Goal: Use online tool/utility: Use online tool/utility

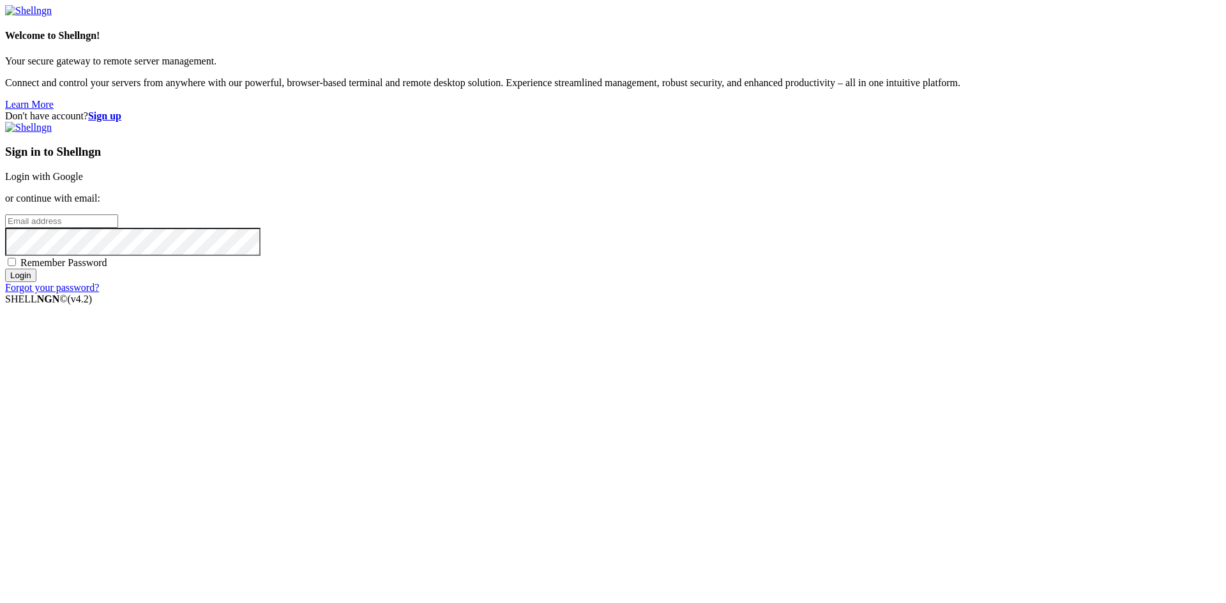
click at [107, 268] on span "Remember Password" at bounding box center [63, 262] width 87 height 11
click at [16, 266] on input "Remember Password" at bounding box center [12, 262] width 8 height 8
checkbox input "true"
click at [118, 228] on input "email" at bounding box center [61, 221] width 113 height 13
type input "[EMAIL_ADDRESS][DOMAIN_NAME]"
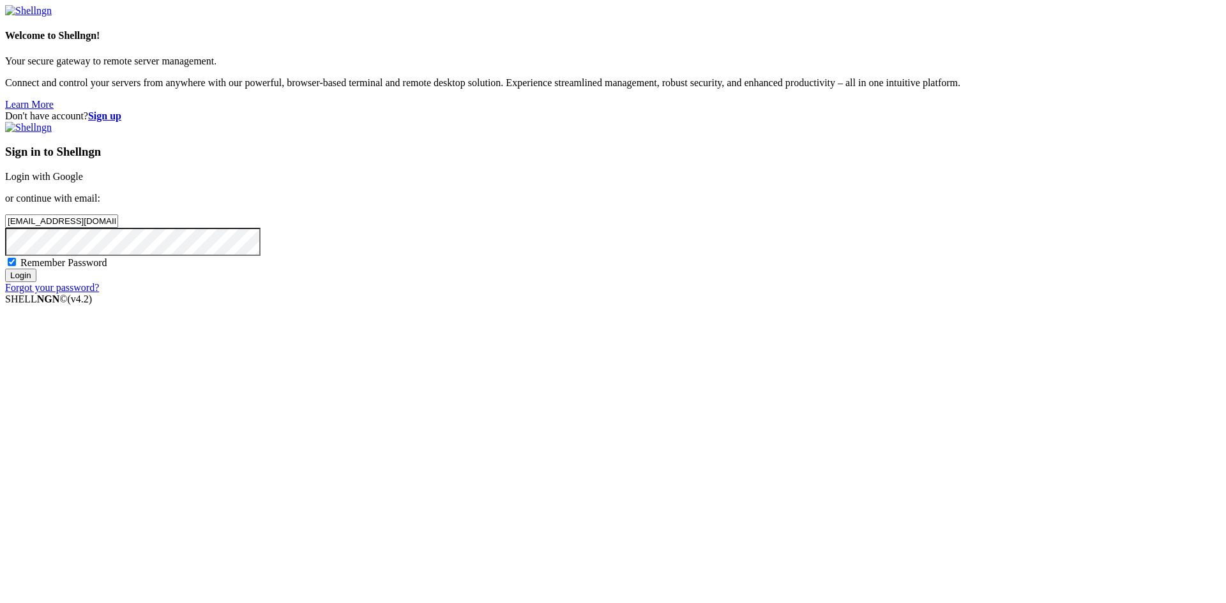
click at [5, 269] on input "Login" at bounding box center [20, 275] width 31 height 13
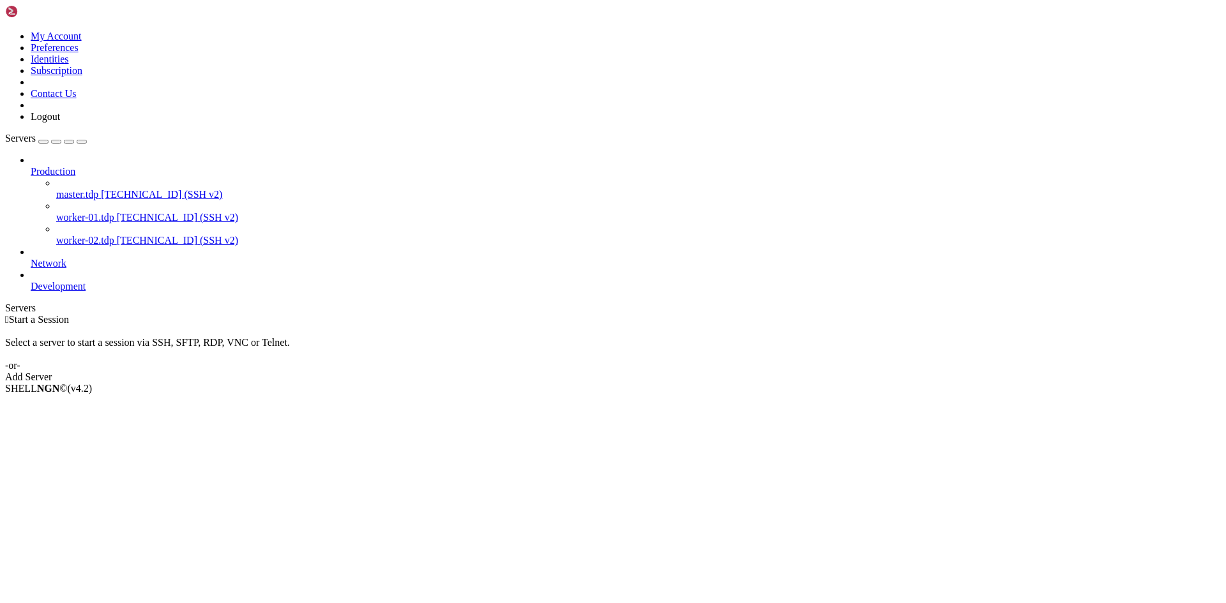
click at [85, 189] on span "master.tdp" at bounding box center [77, 194] width 42 height 11
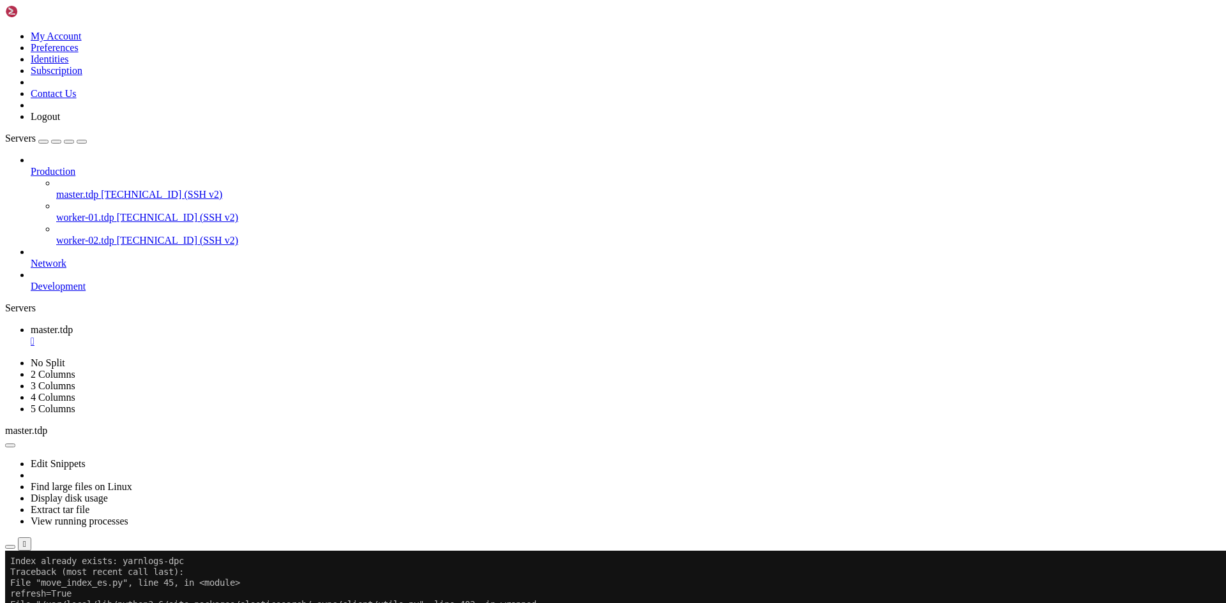
drag, startPoint x: 492, startPoint y: 1051, endPoint x: 10, endPoint y: 769, distance: 559.4
drag, startPoint x: 425, startPoint y: 876, endPoint x: 316, endPoint y: 877, distance: 109.2
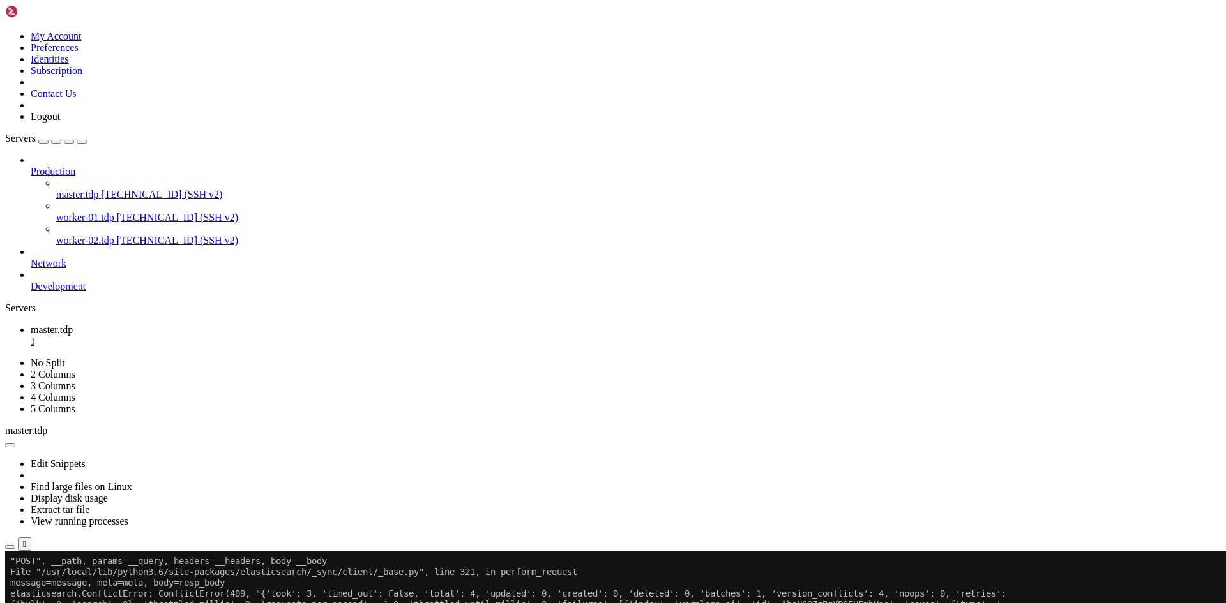
scroll to position [185, 0]
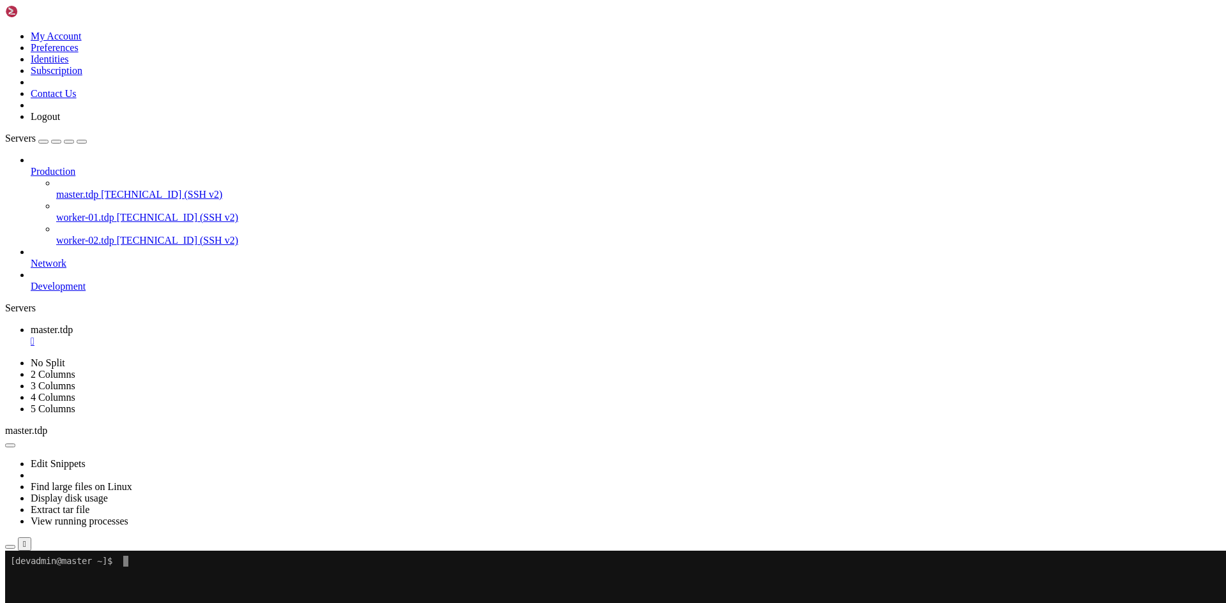
click at [237, 336] on div "" at bounding box center [626, 341] width 1190 height 11
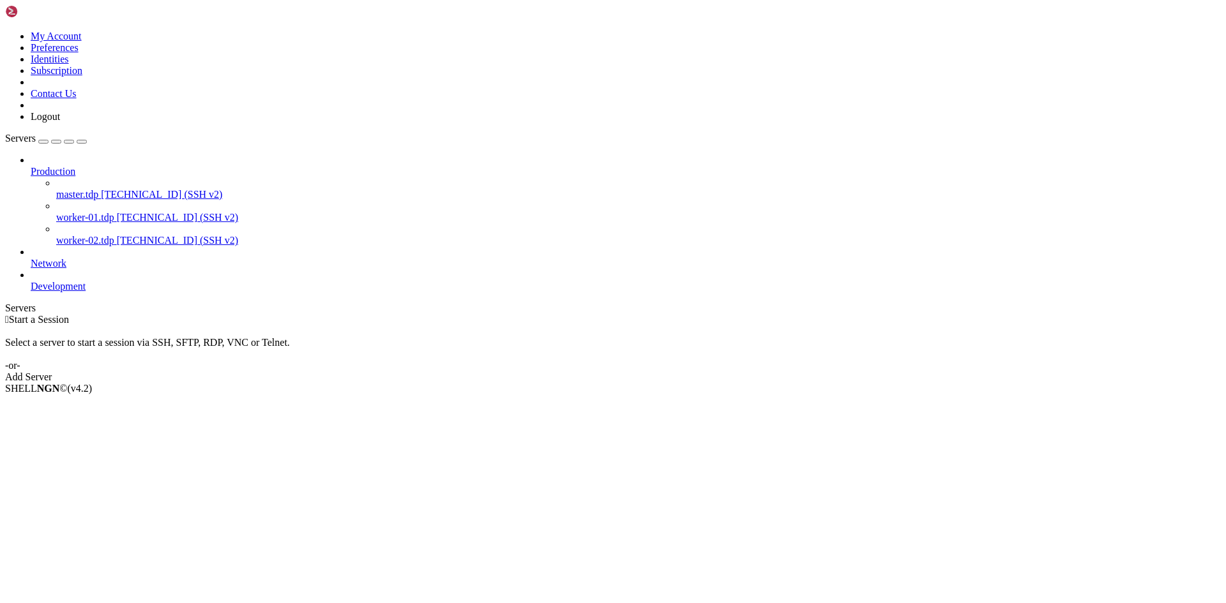
click at [105, 212] on span "worker-01.tdp" at bounding box center [85, 217] width 58 height 11
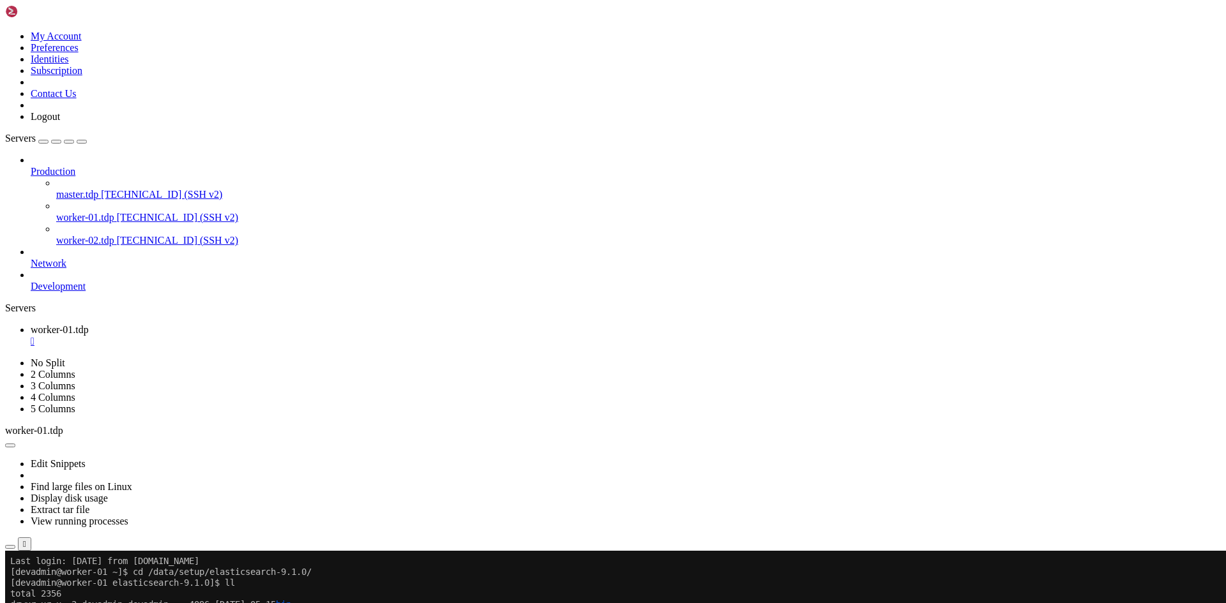
scroll to position [977, 0]
click at [246, 336] on div "" at bounding box center [626, 341] width 1190 height 11
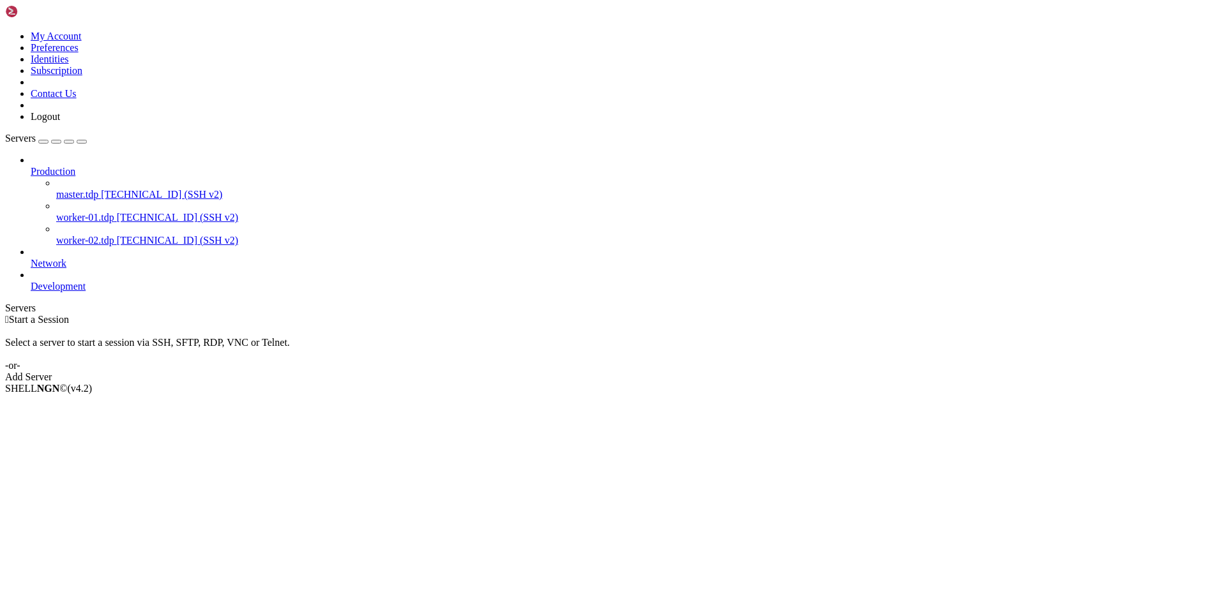
click at [81, 189] on span "master.tdp" at bounding box center [77, 194] width 42 height 11
click at [56, 189] on link "master.tdp [TECHNICAL_ID] (SSH v2)" at bounding box center [638, 194] width 1164 height 11
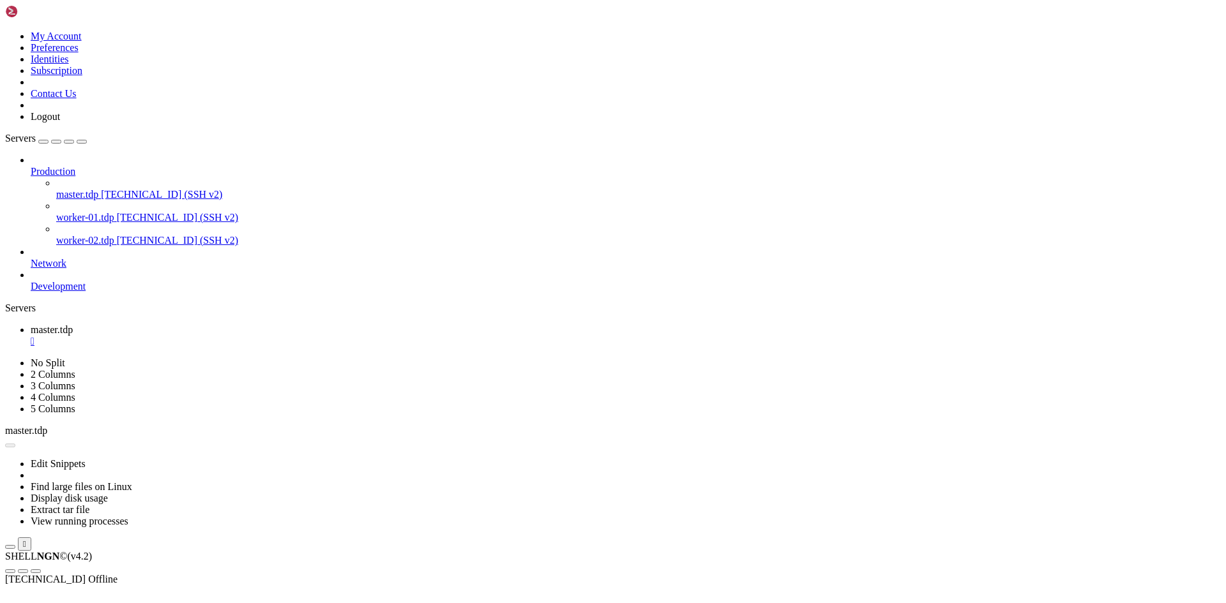
scroll to position [0, 0]
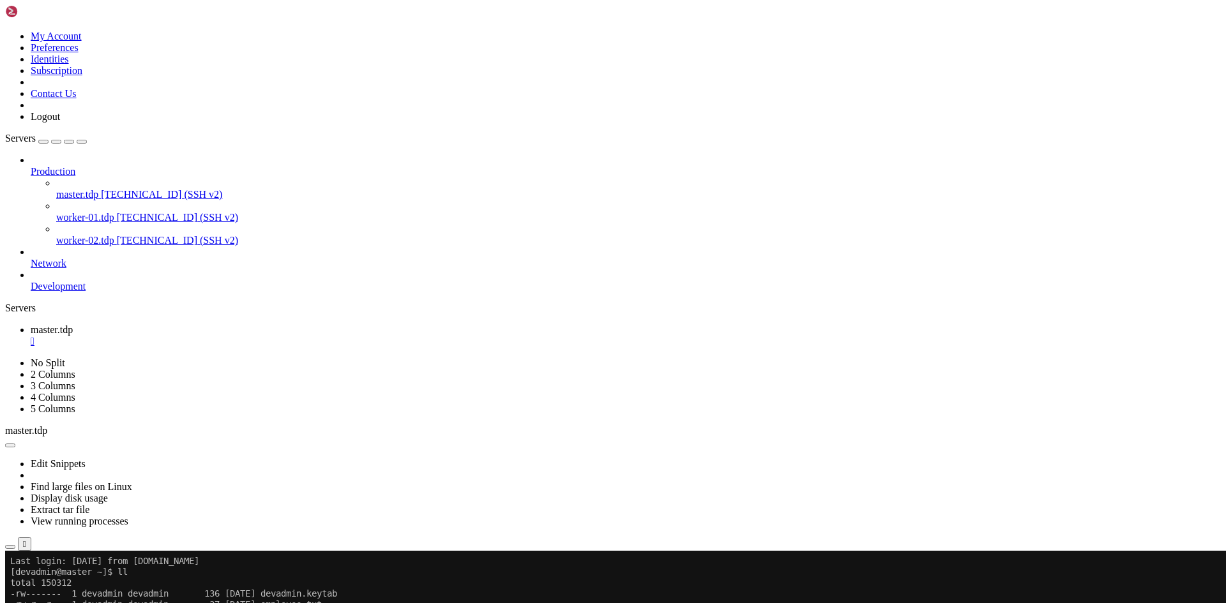
drag, startPoint x: 229, startPoint y: 815, endPoint x: 333, endPoint y: 723, distance: 138.9
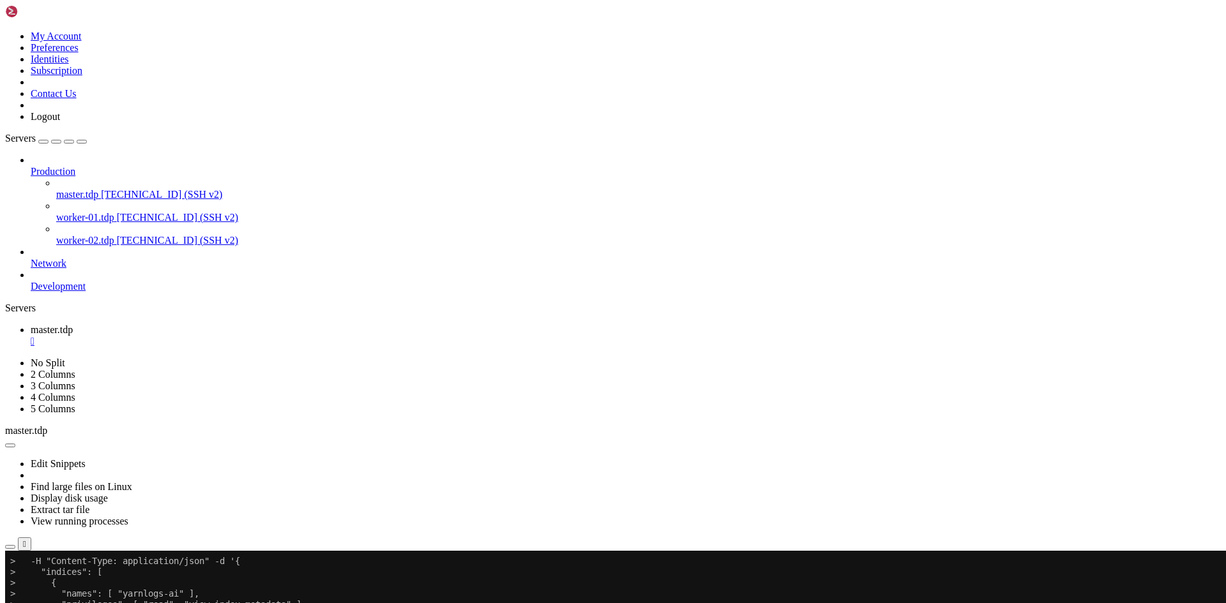
scroll to position [11, 0]
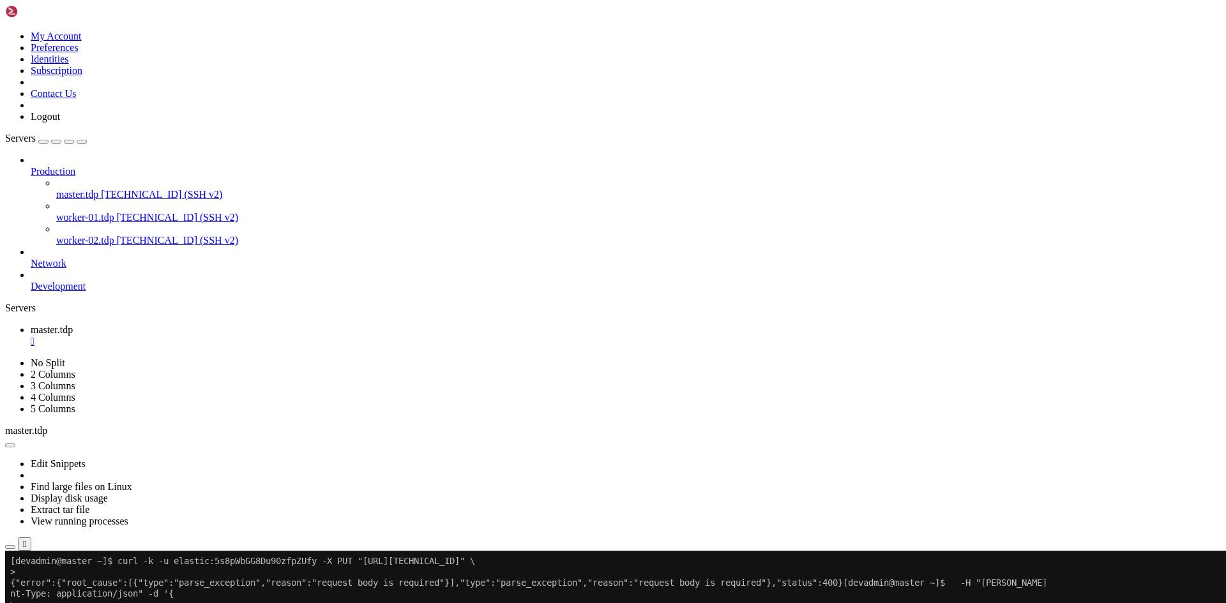
drag, startPoint x: 323, startPoint y: 841, endPoint x: 163, endPoint y: 835, distance: 160.4
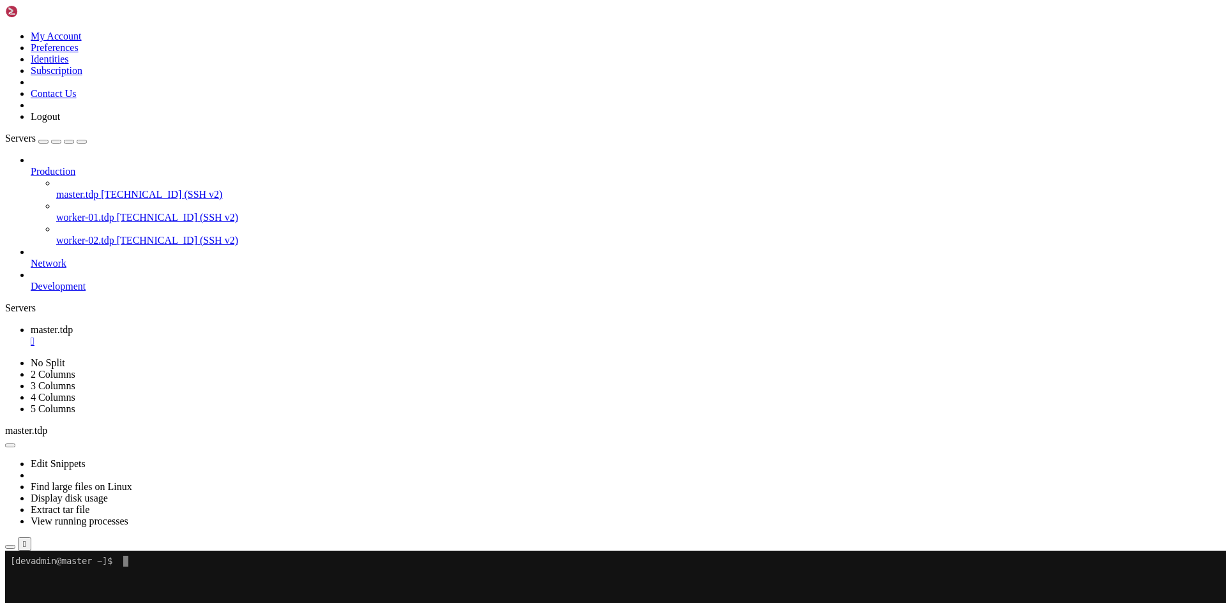
scroll to position [12, 3]
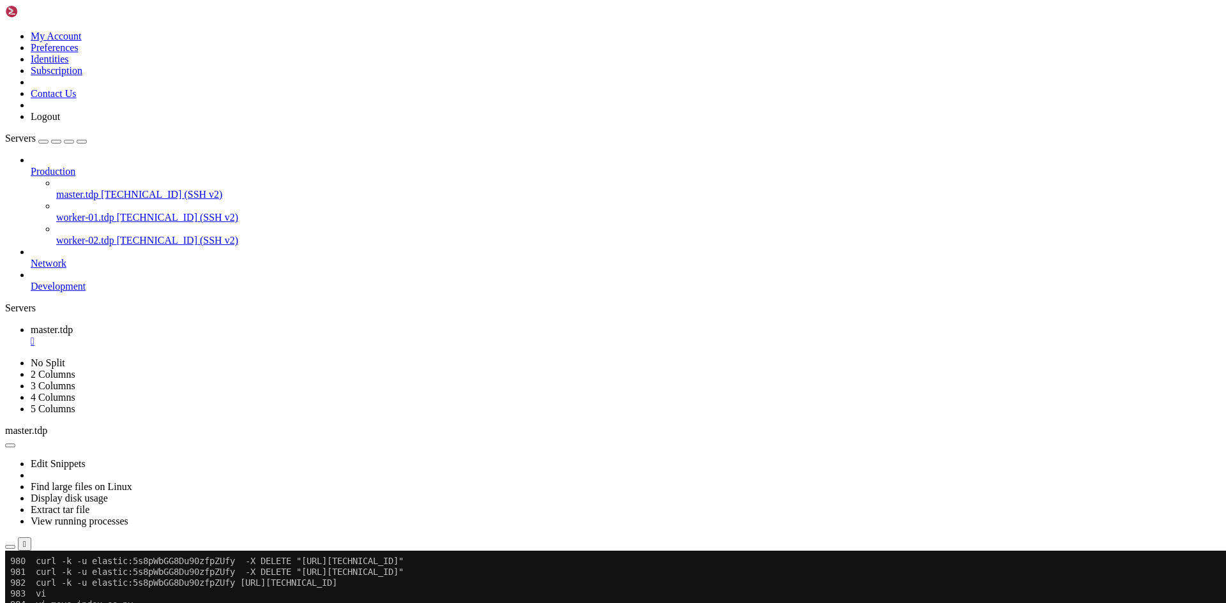
scroll to position [10620, 0]
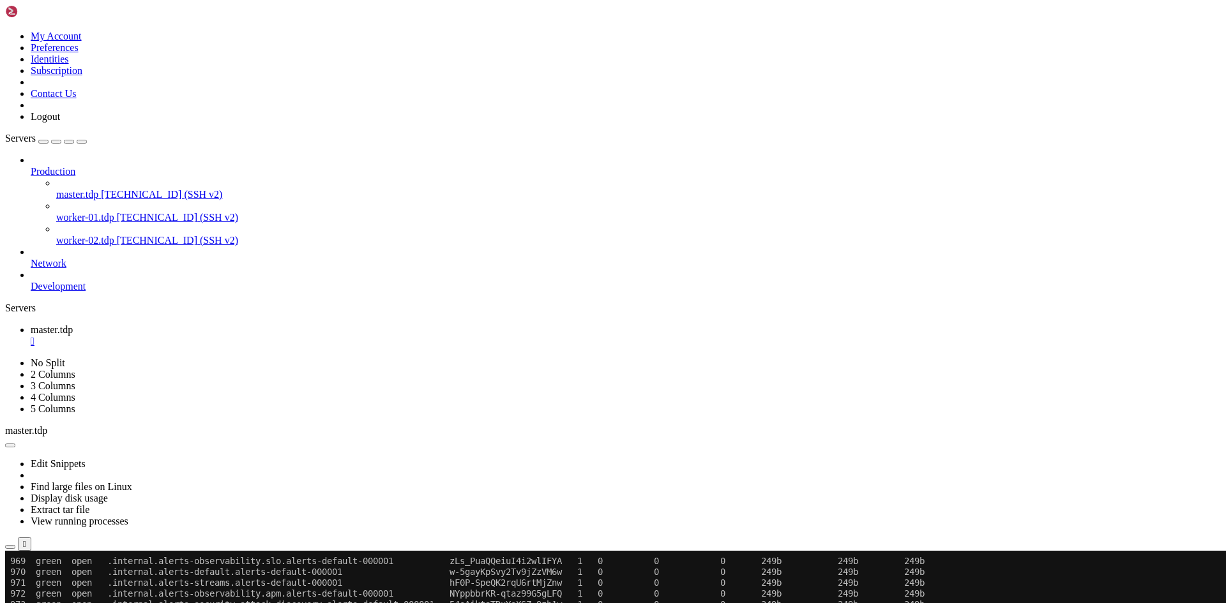
drag, startPoint x: 47, startPoint y: 820, endPoint x: 525, endPoint y: 821, distance: 478.8
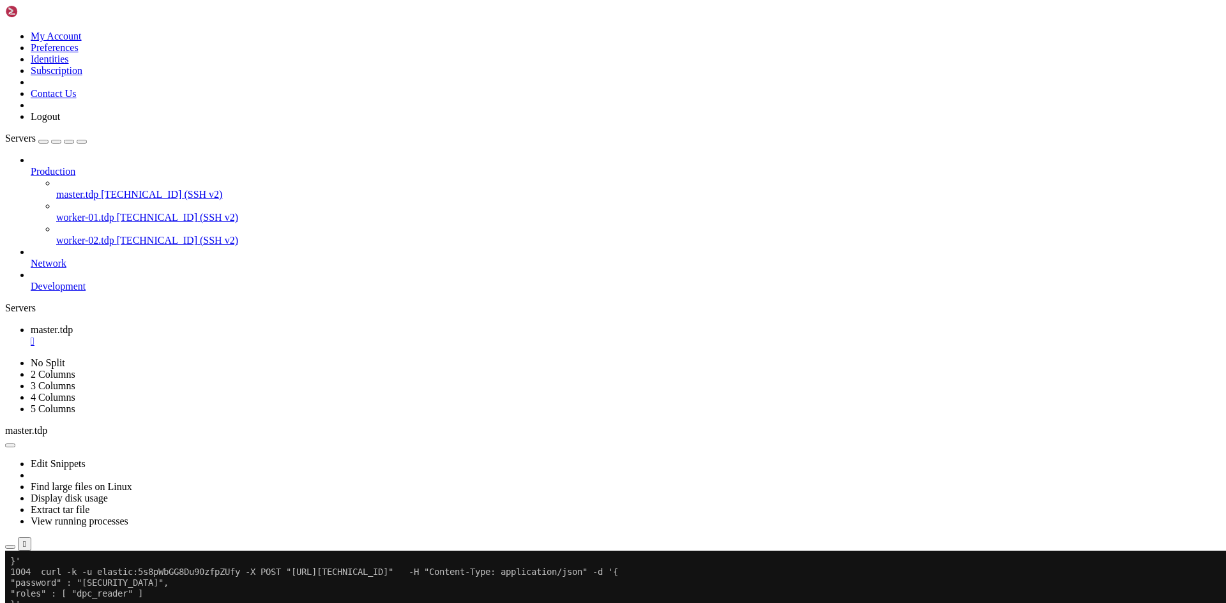
scroll to position [11450, 0]
drag, startPoint x: 243, startPoint y: 958, endPoint x: 174, endPoint y: 997, distance: 79.7
